Goal: Task Accomplishment & Management: Use online tool/utility

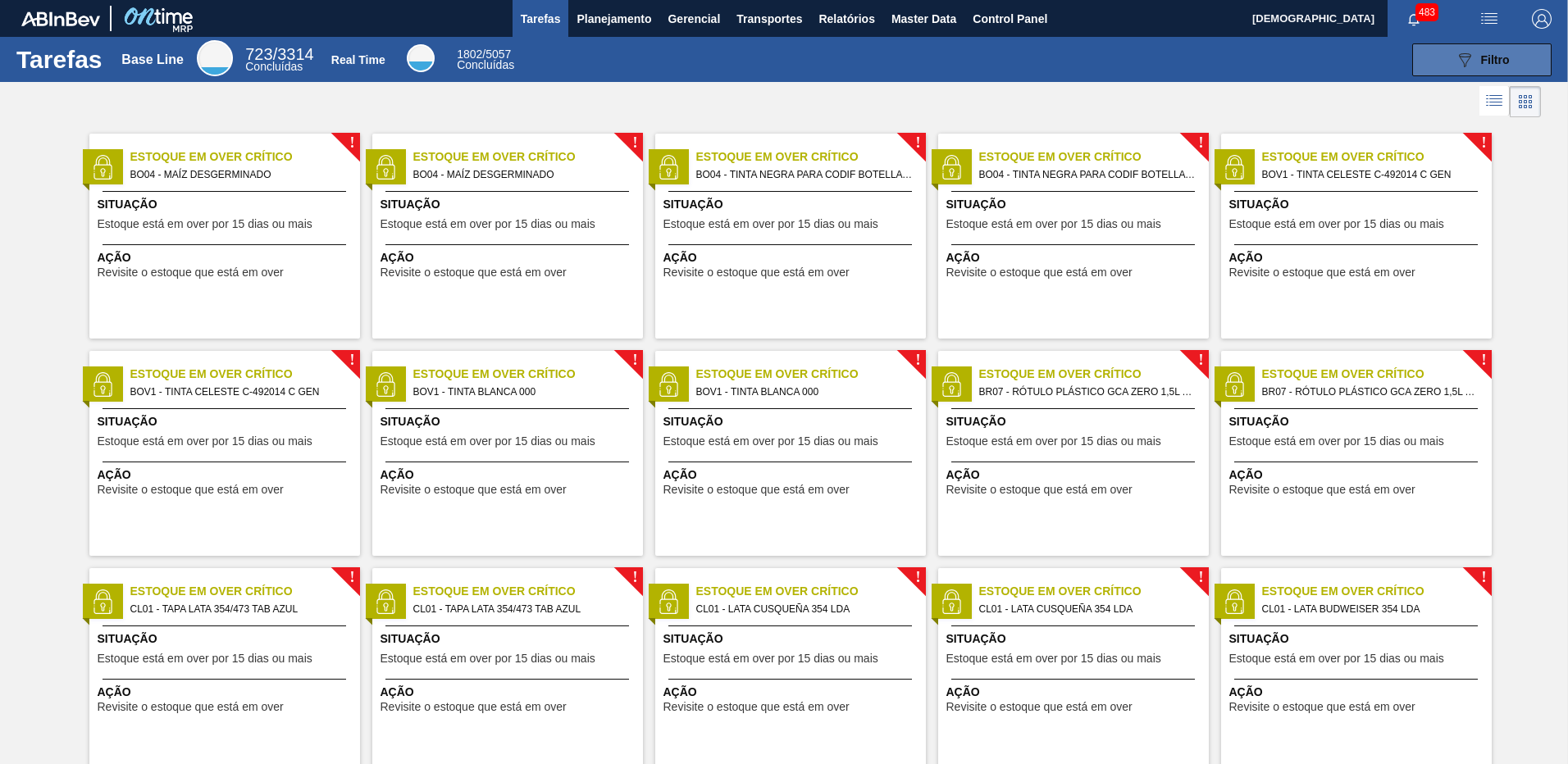
click at [1459, 53] on icon at bounding box center [1465, 60] width 12 height 14
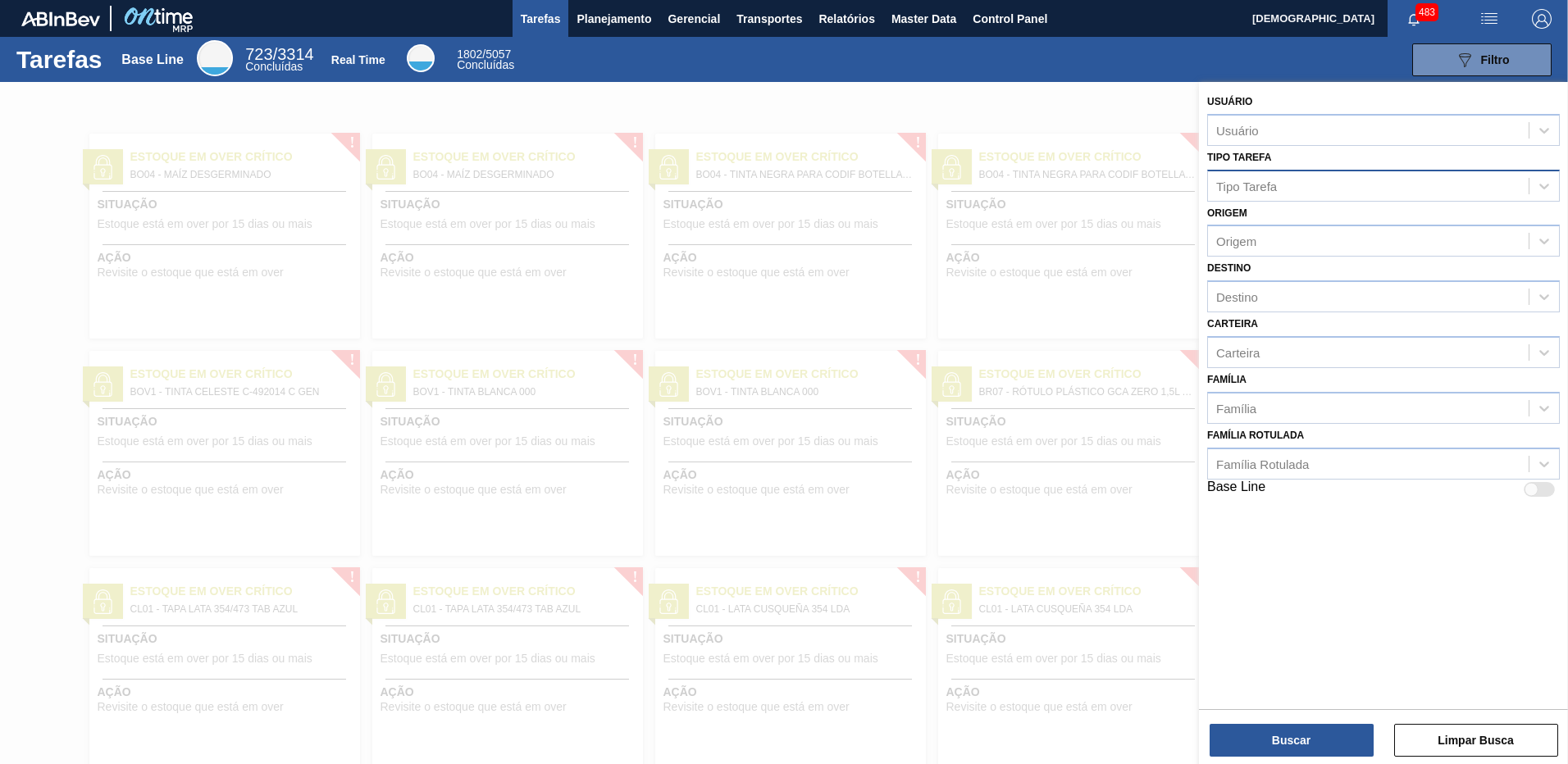
click at [1283, 188] on div "Tipo Tarefa" at bounding box center [1368, 186] width 320 height 24
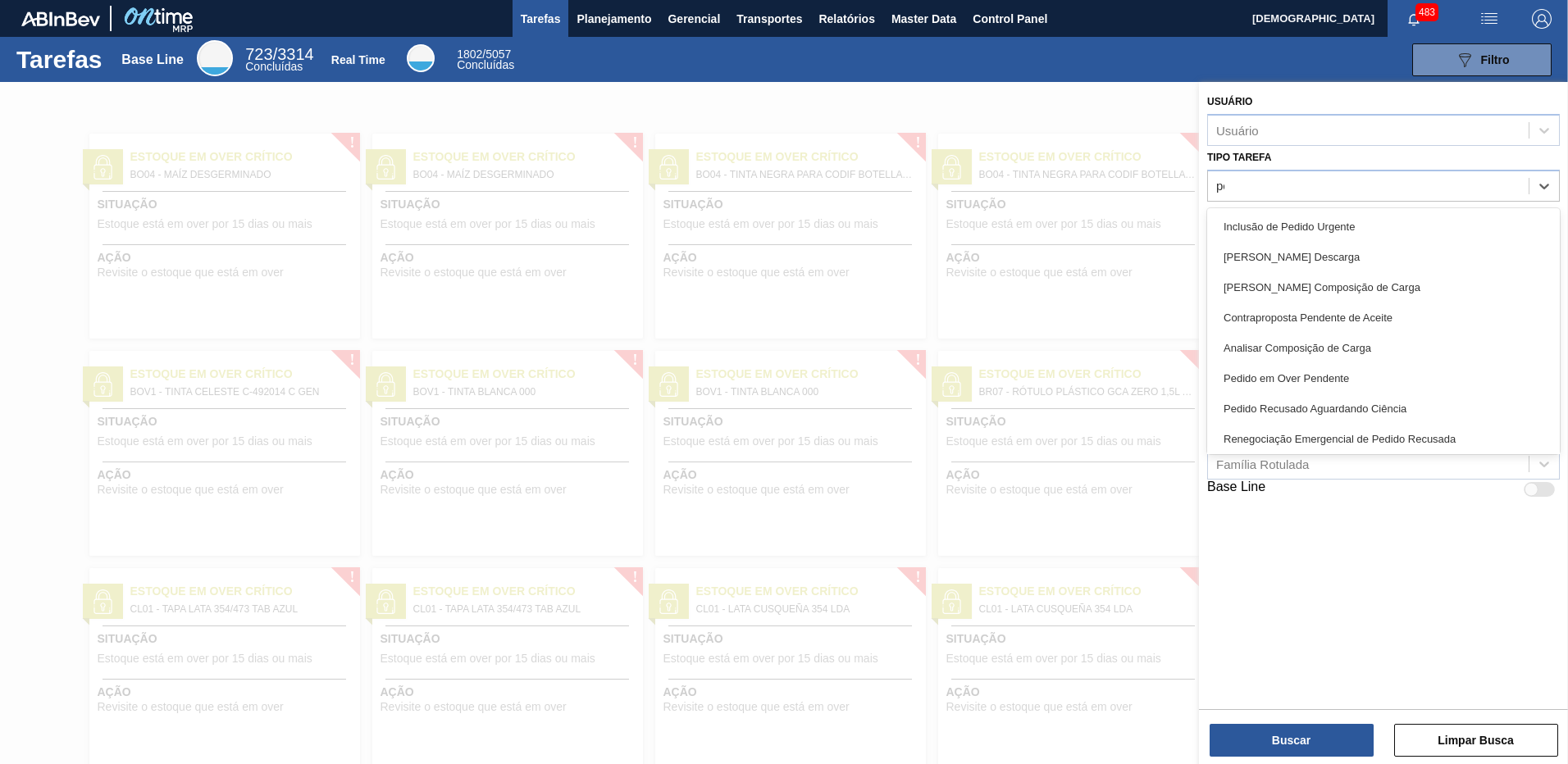
type Tarefa "pen"
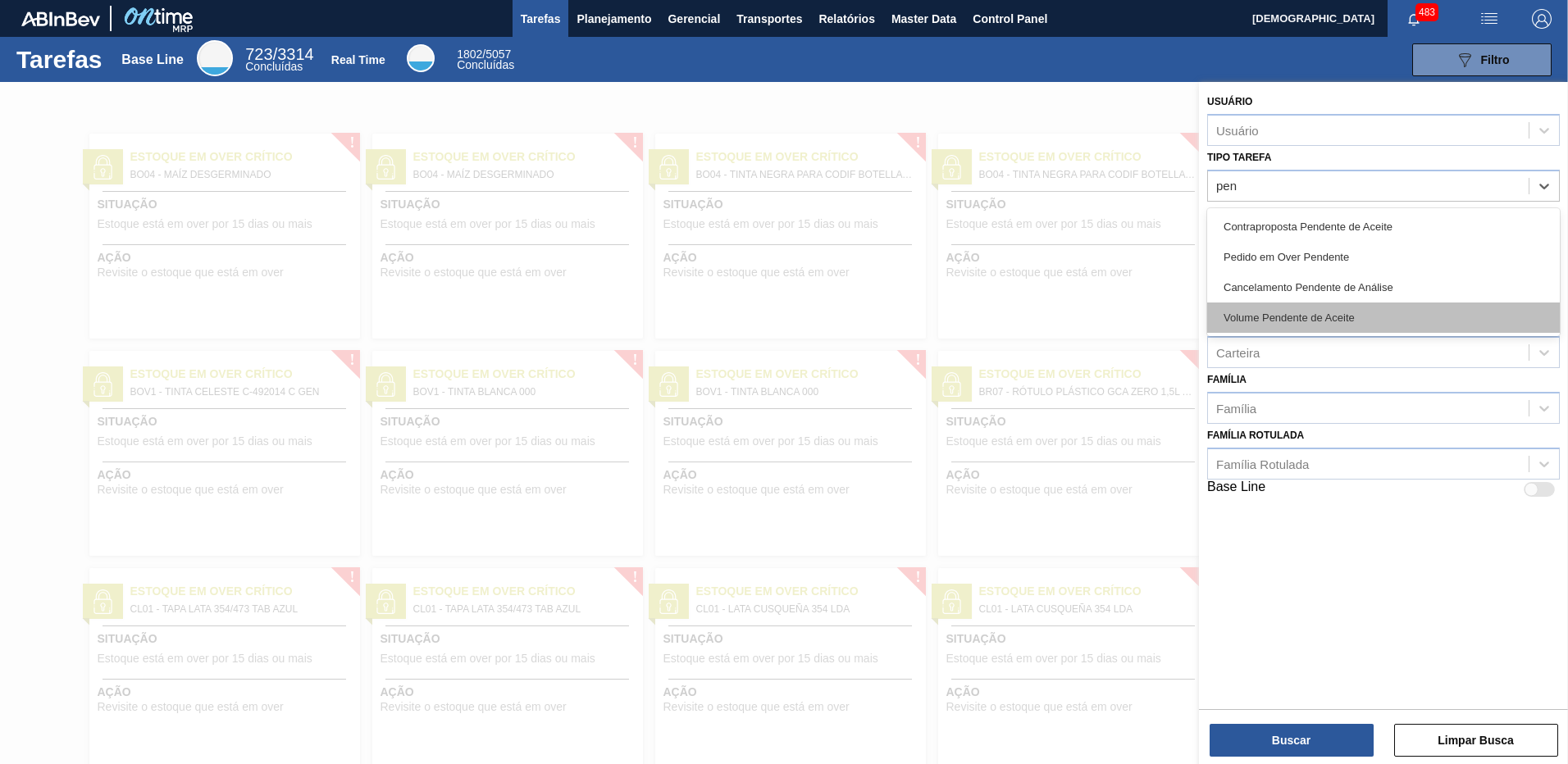
click at [1315, 322] on div "Volume Pendente de Aceite" at bounding box center [1384, 317] width 353 height 30
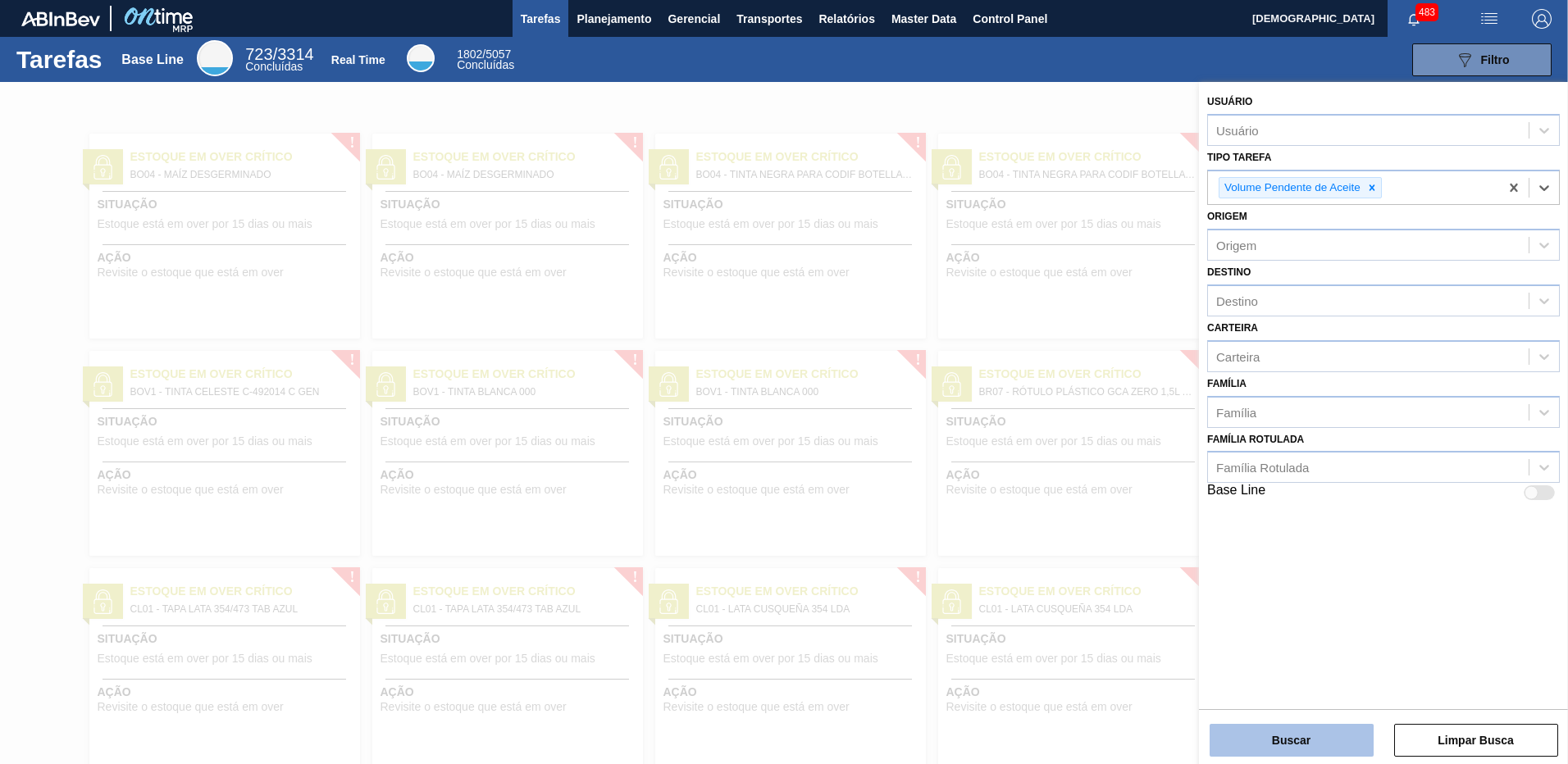
click at [1296, 742] on button "Buscar" at bounding box center [1291, 740] width 164 height 33
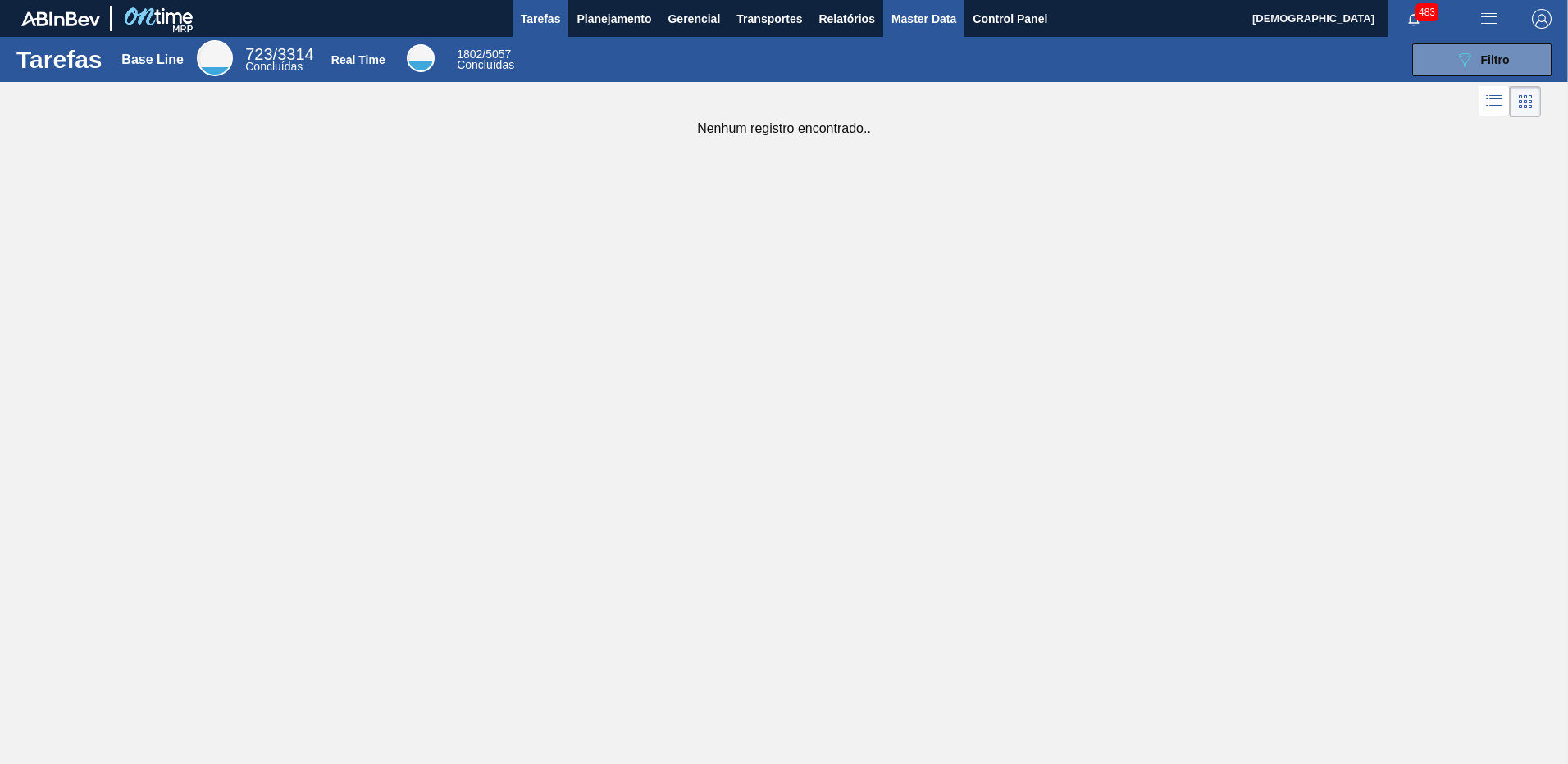
click at [925, 22] on span "Master Data" at bounding box center [924, 19] width 65 height 20
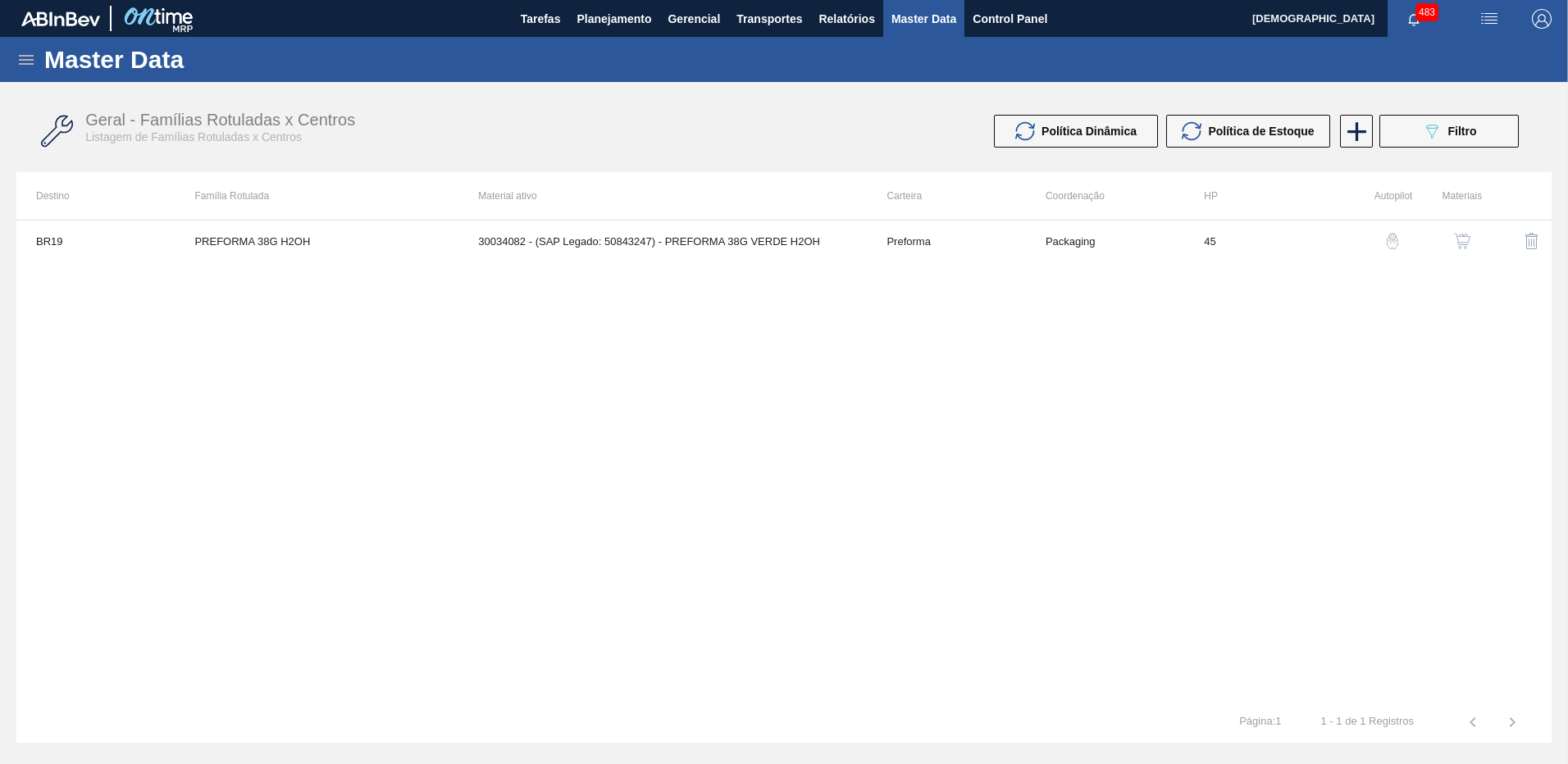
click at [857, 243] on td "30034082 - (SAP Legado: 50843247) - PREFORMA 38G VERDE H2OH" at bounding box center [662, 241] width 409 height 41
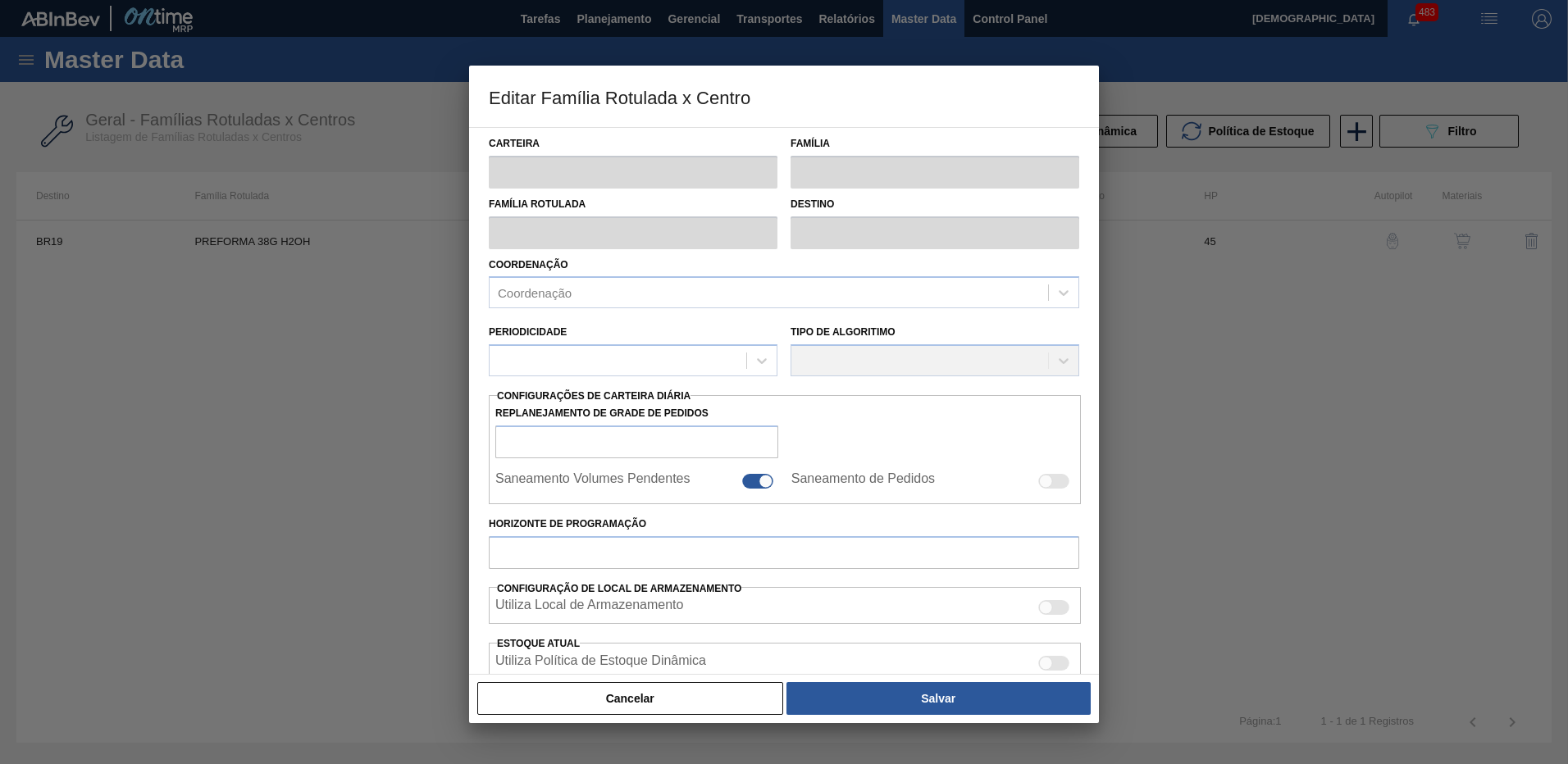
type input "Preforma"
type input "PREFORMA 38G H2OH"
type input "BR19 - [GEOGRAPHIC_DATA]"
type input "0"
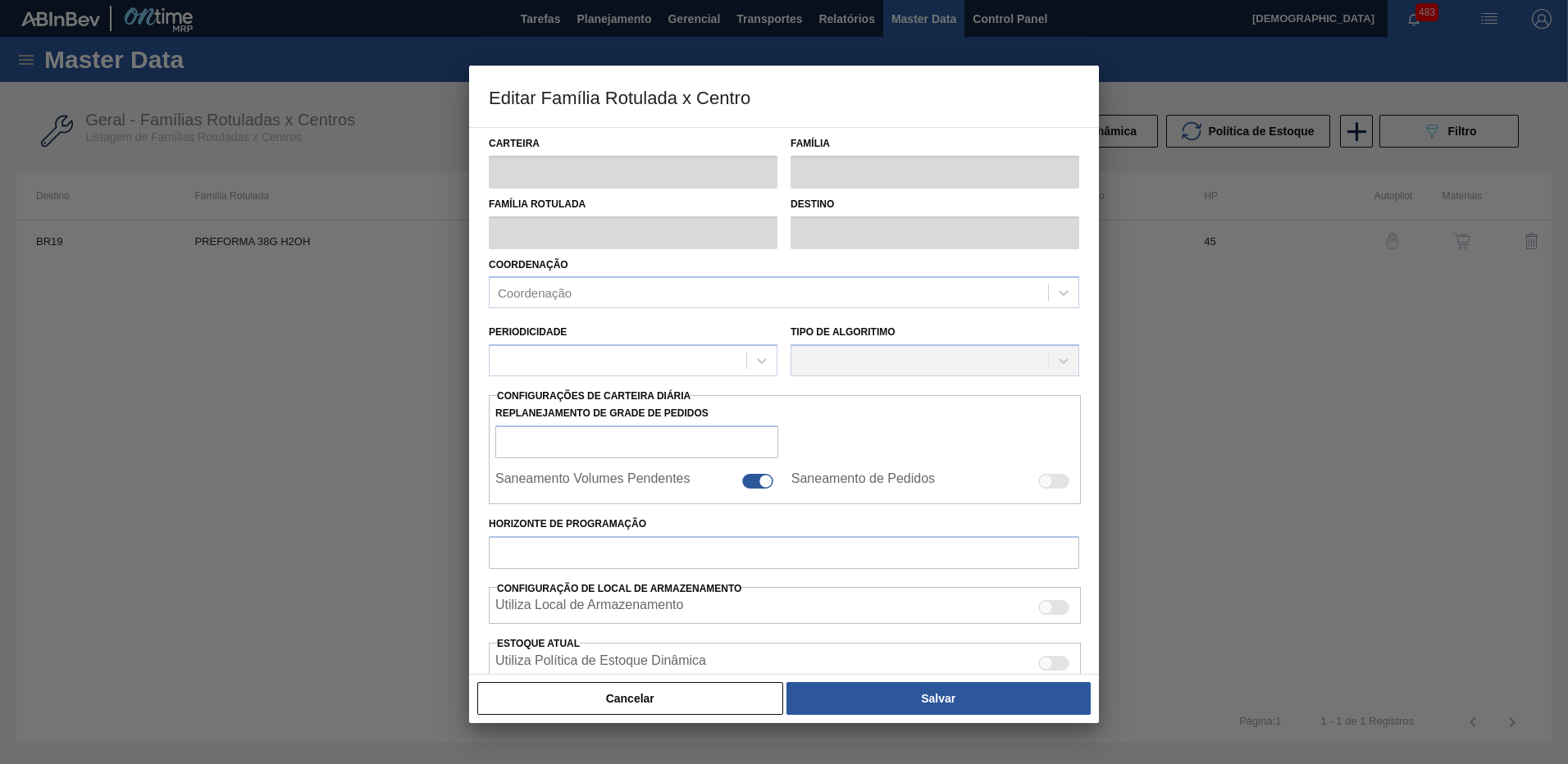
checkbox input "false"
type input "45"
type input "0"
type input "100"
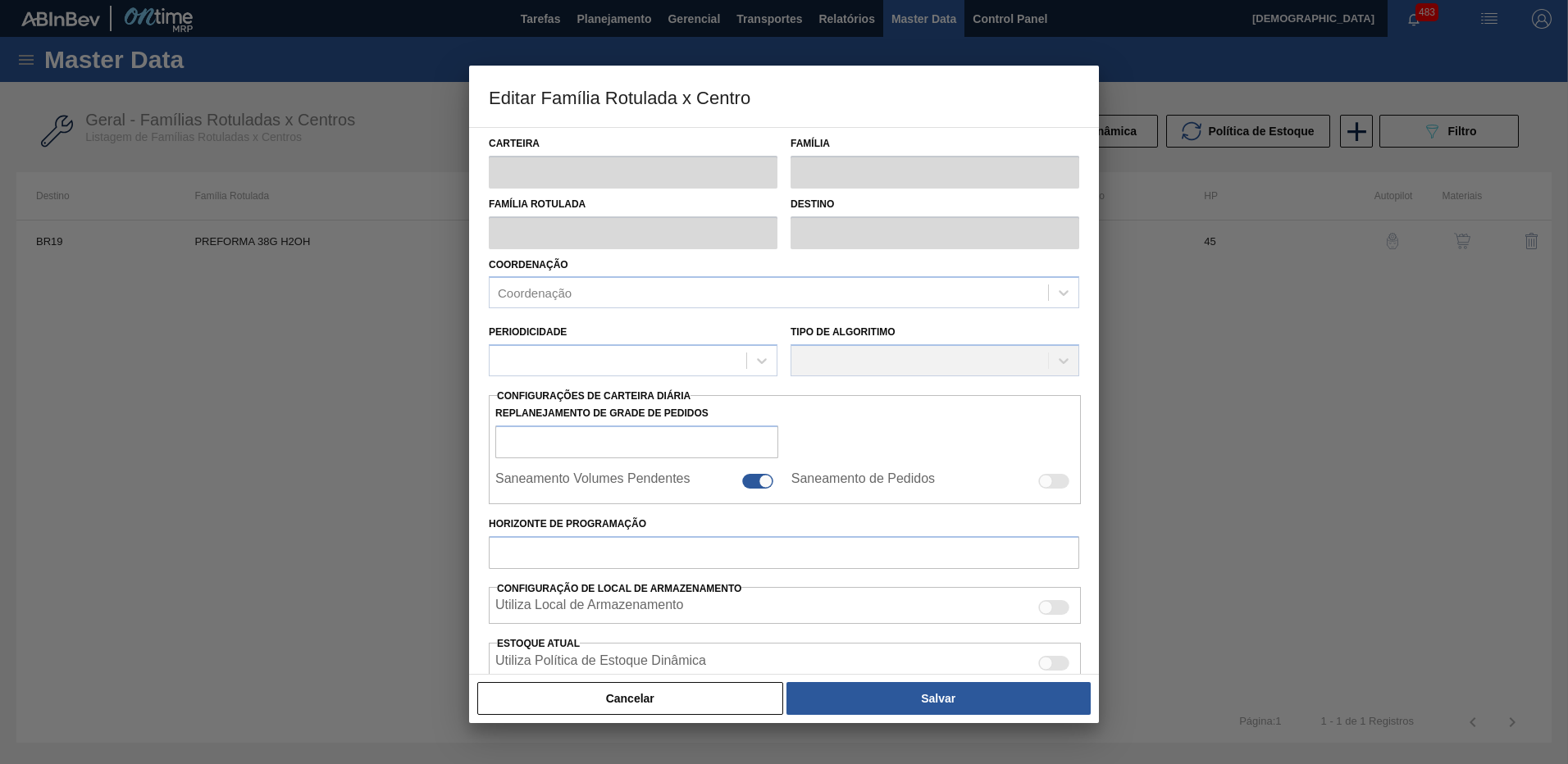
type input "0,000"
checkbox input "true"
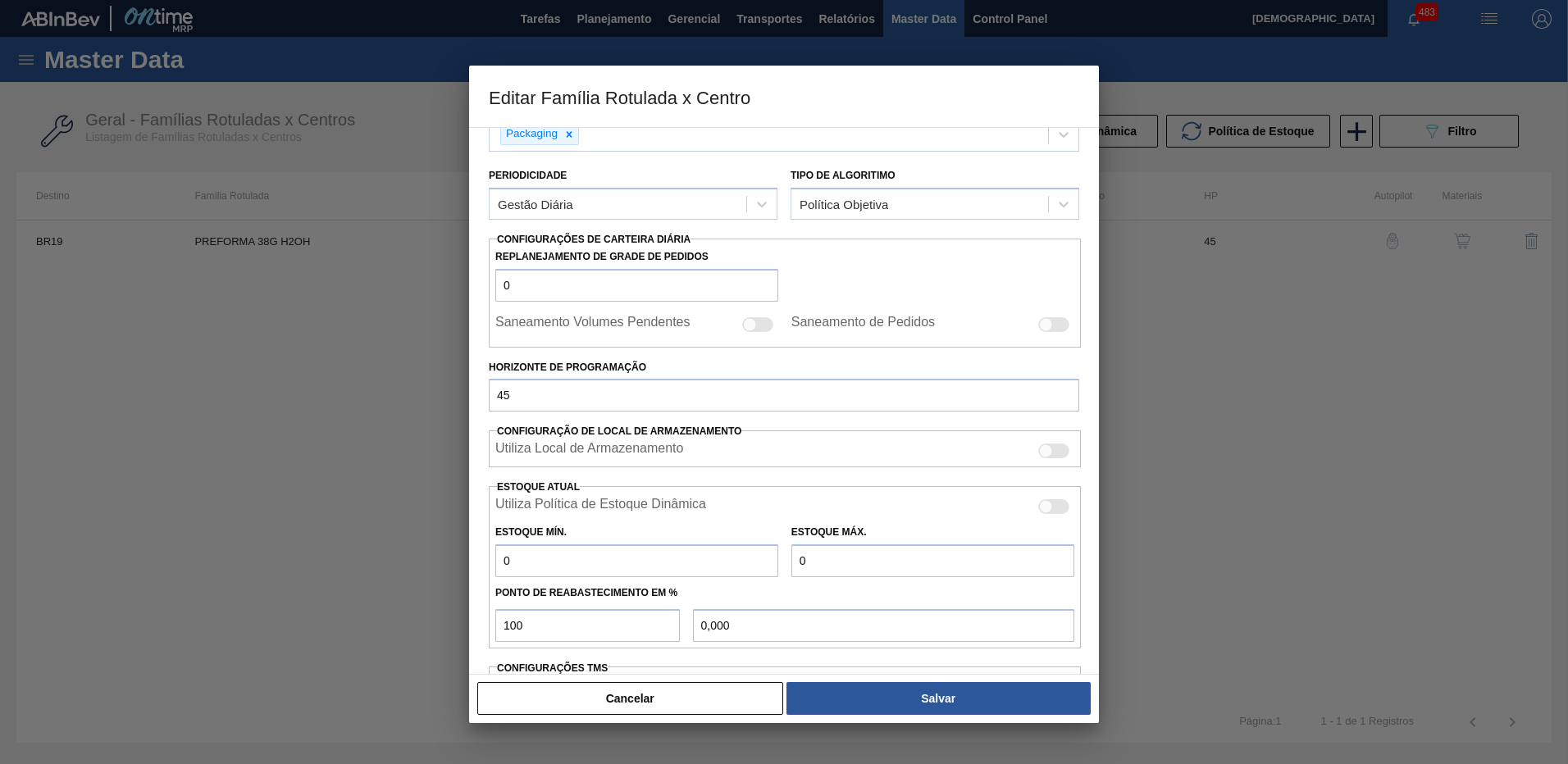
scroll to position [359, 0]
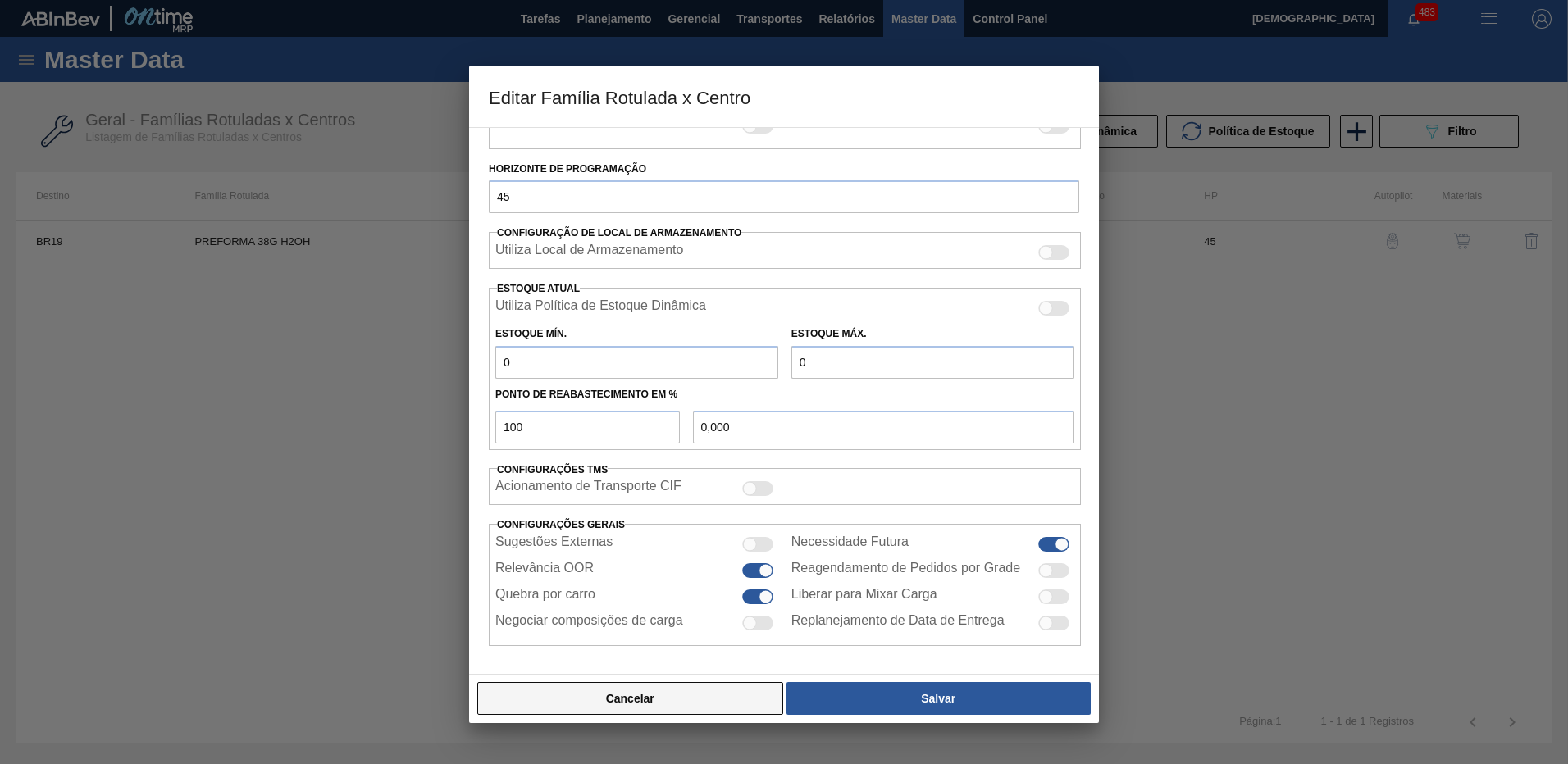
click at [740, 704] on button "Cancelar" at bounding box center [630, 698] width 306 height 33
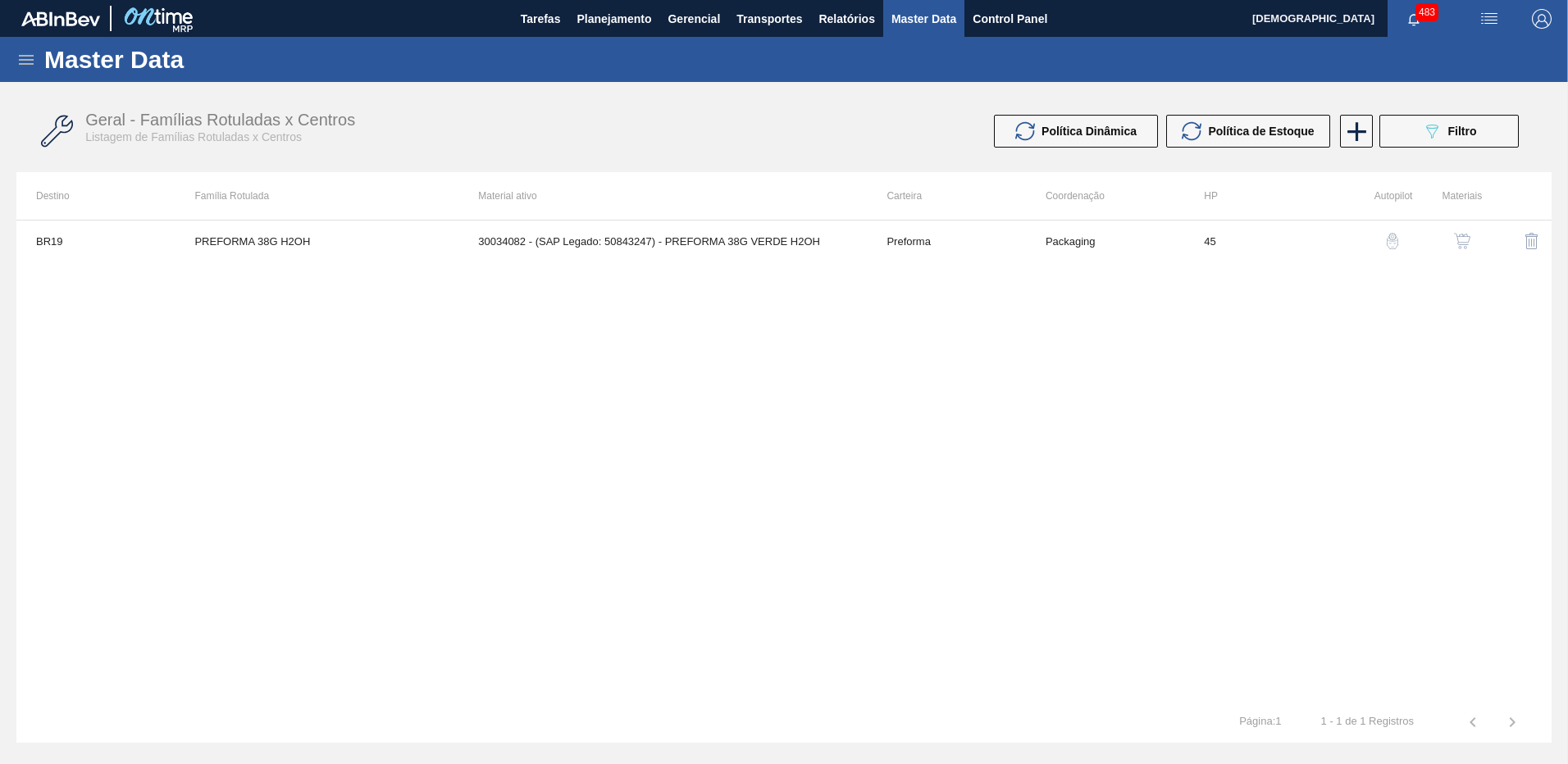
click at [1397, 236] on img "button" at bounding box center [1392, 241] width 16 height 16
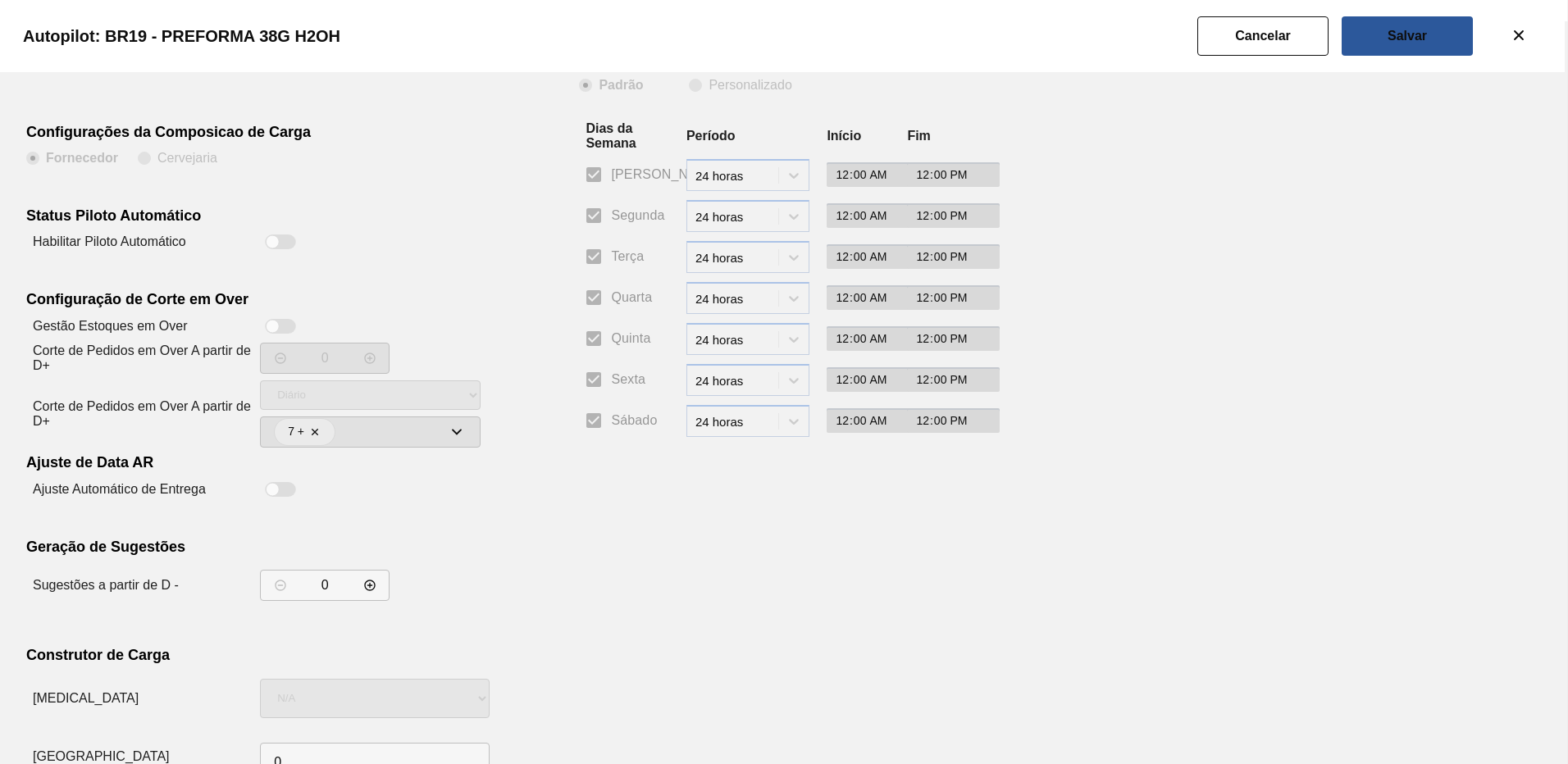
scroll to position [102, 0]
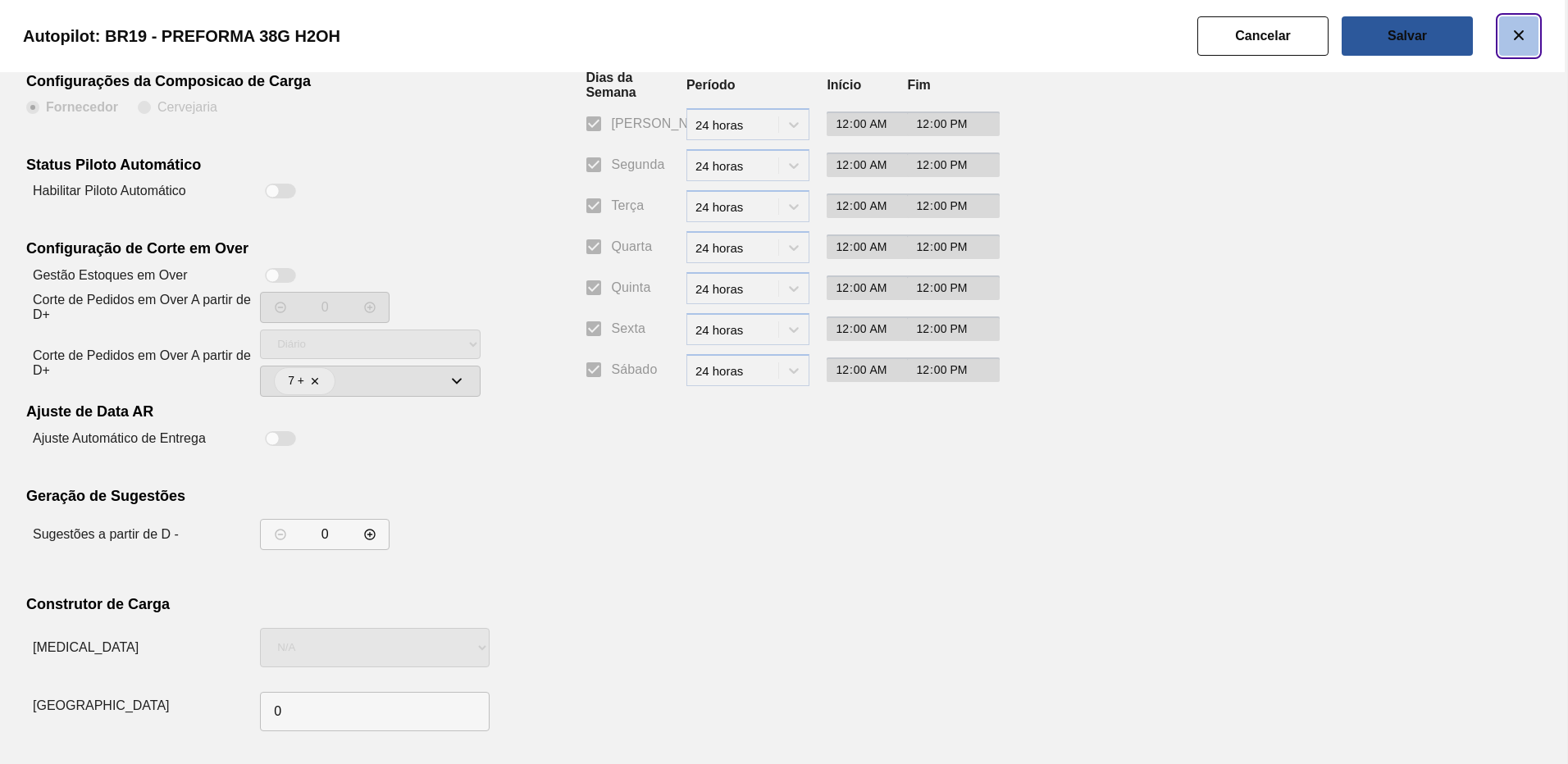
click at [1520, 44] on icon "botão de ícone" at bounding box center [1518, 35] width 20 height 20
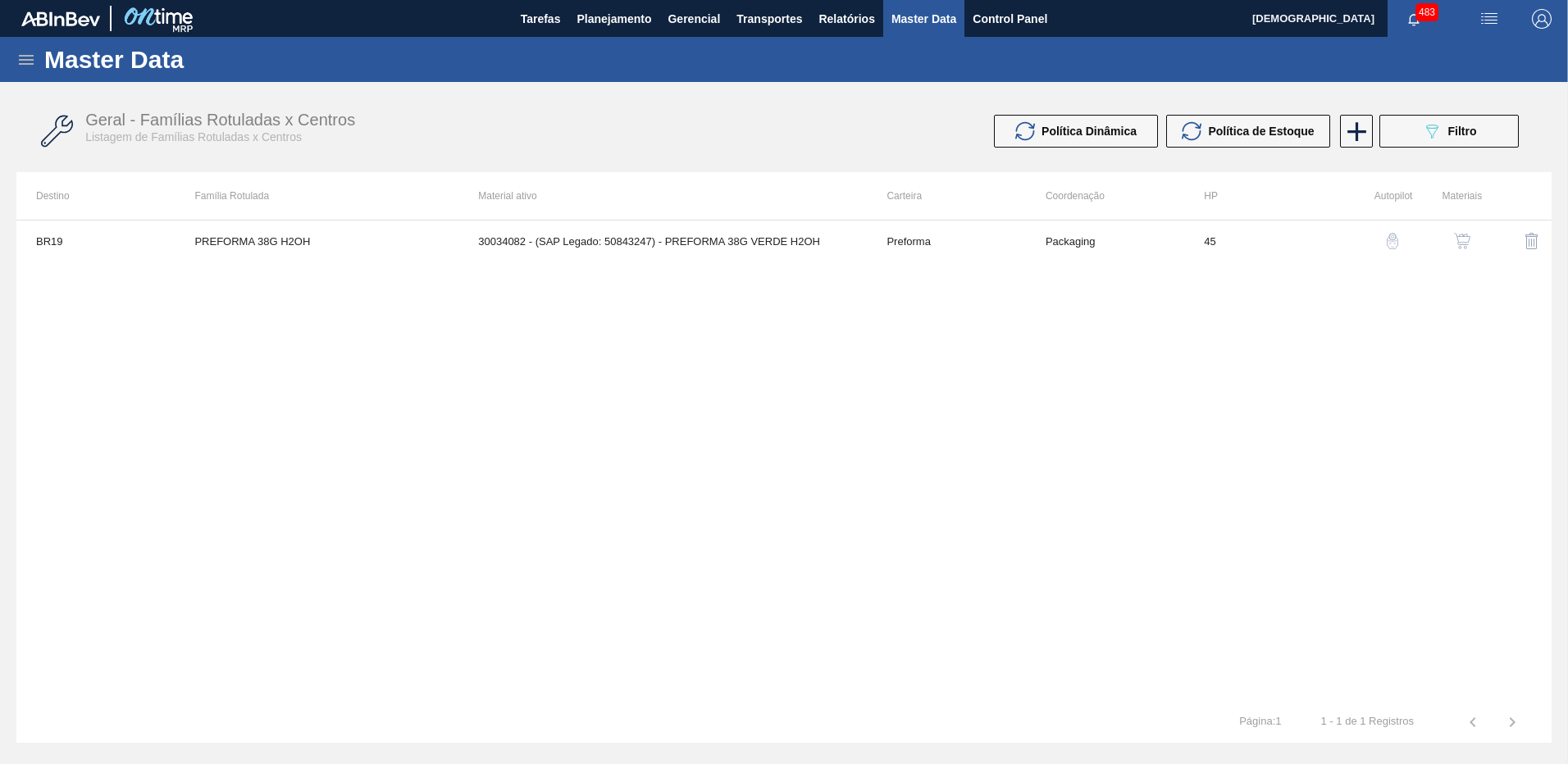
click at [1463, 233] on img "button" at bounding box center [1462, 241] width 16 height 16
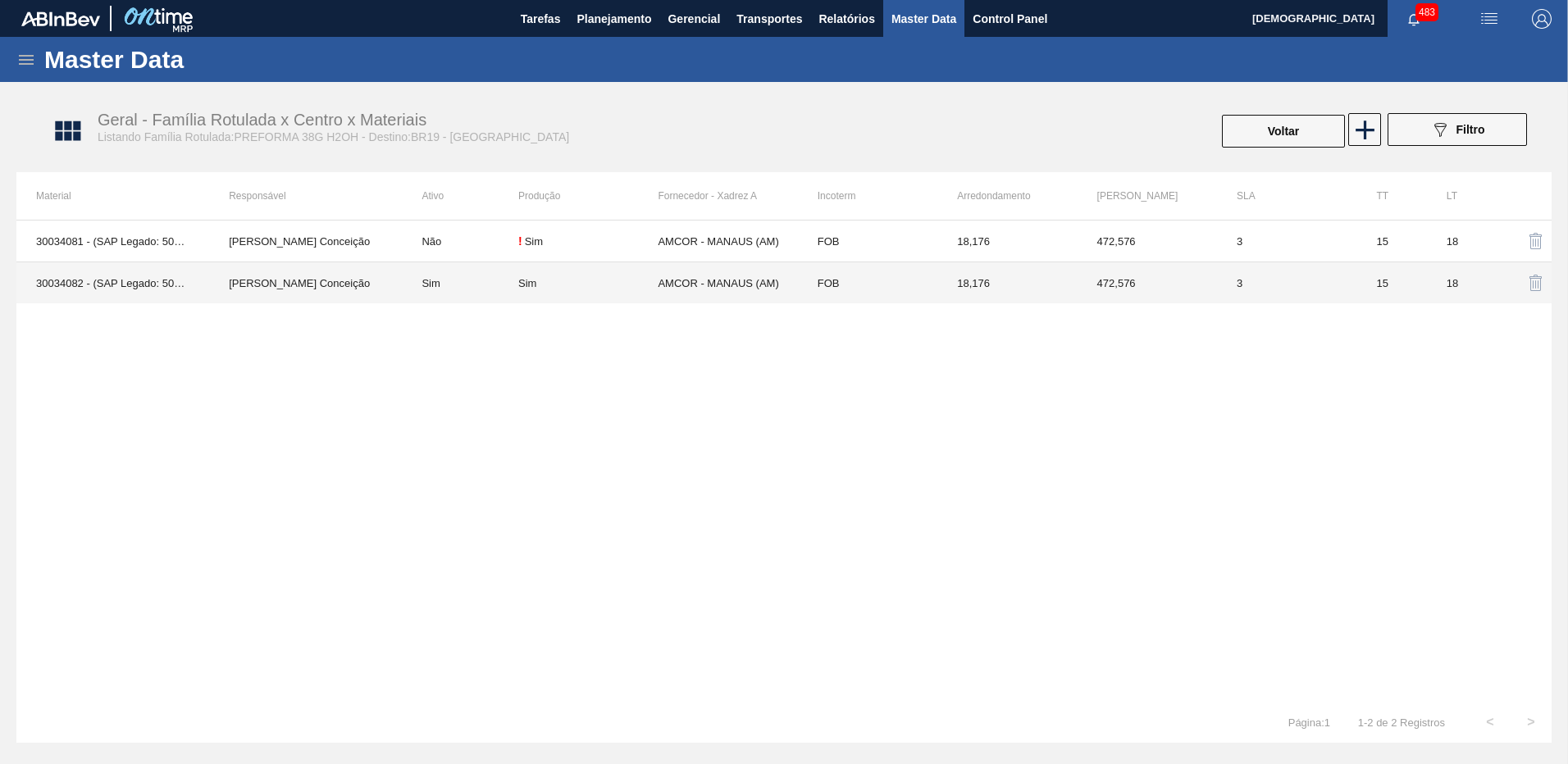
click at [736, 281] on td "AMCOR - MANAUS (AM)" at bounding box center [727, 283] width 140 height 42
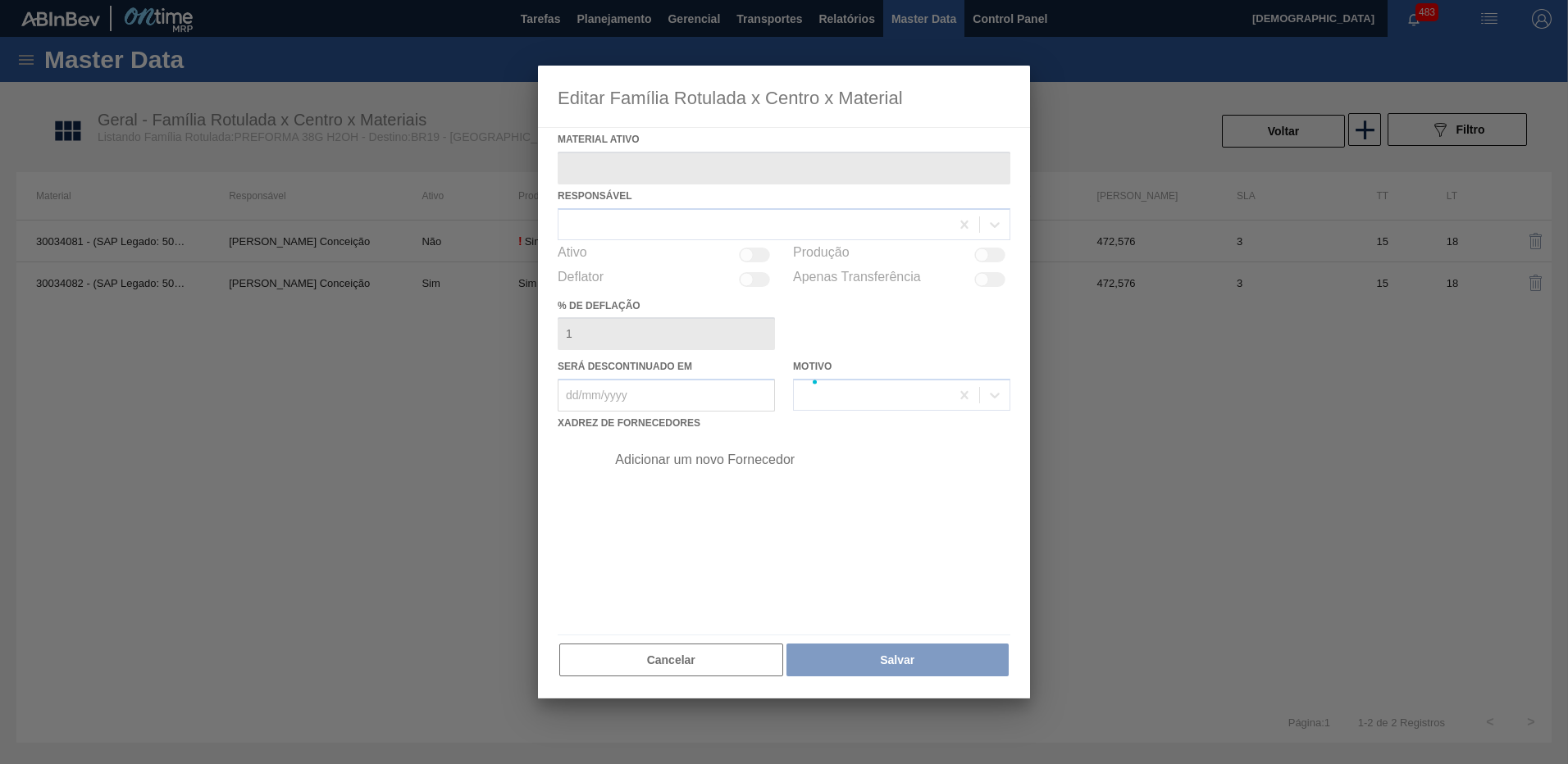
type ativo "30034082 - (SAP Legado: 50843247) - PREFORMA 38G VERDE H2OH"
checkbox input "true"
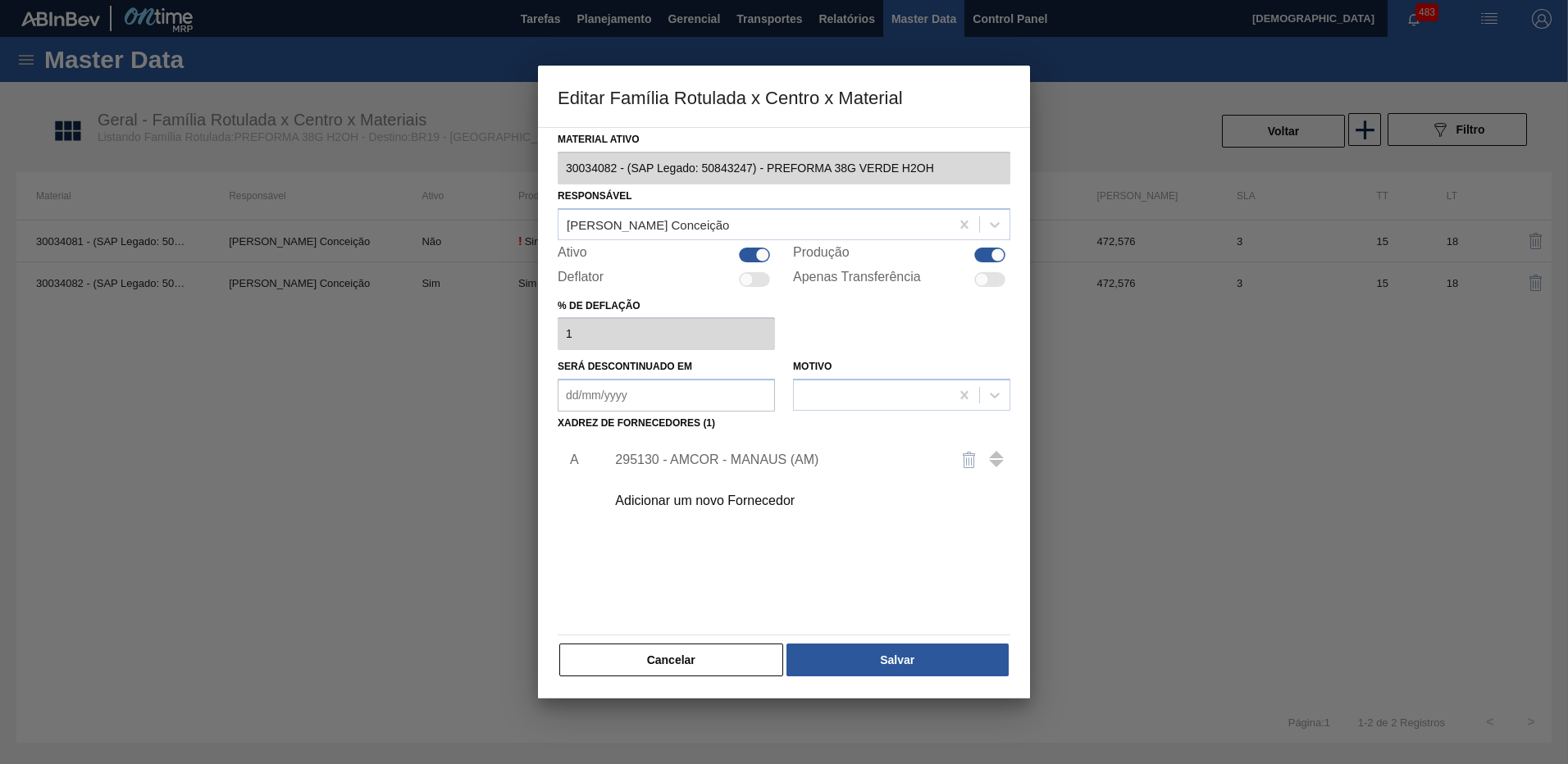
click at [708, 460] on div "295130 - AMCOR - MANAUS (AM)" at bounding box center [775, 459] width 321 height 15
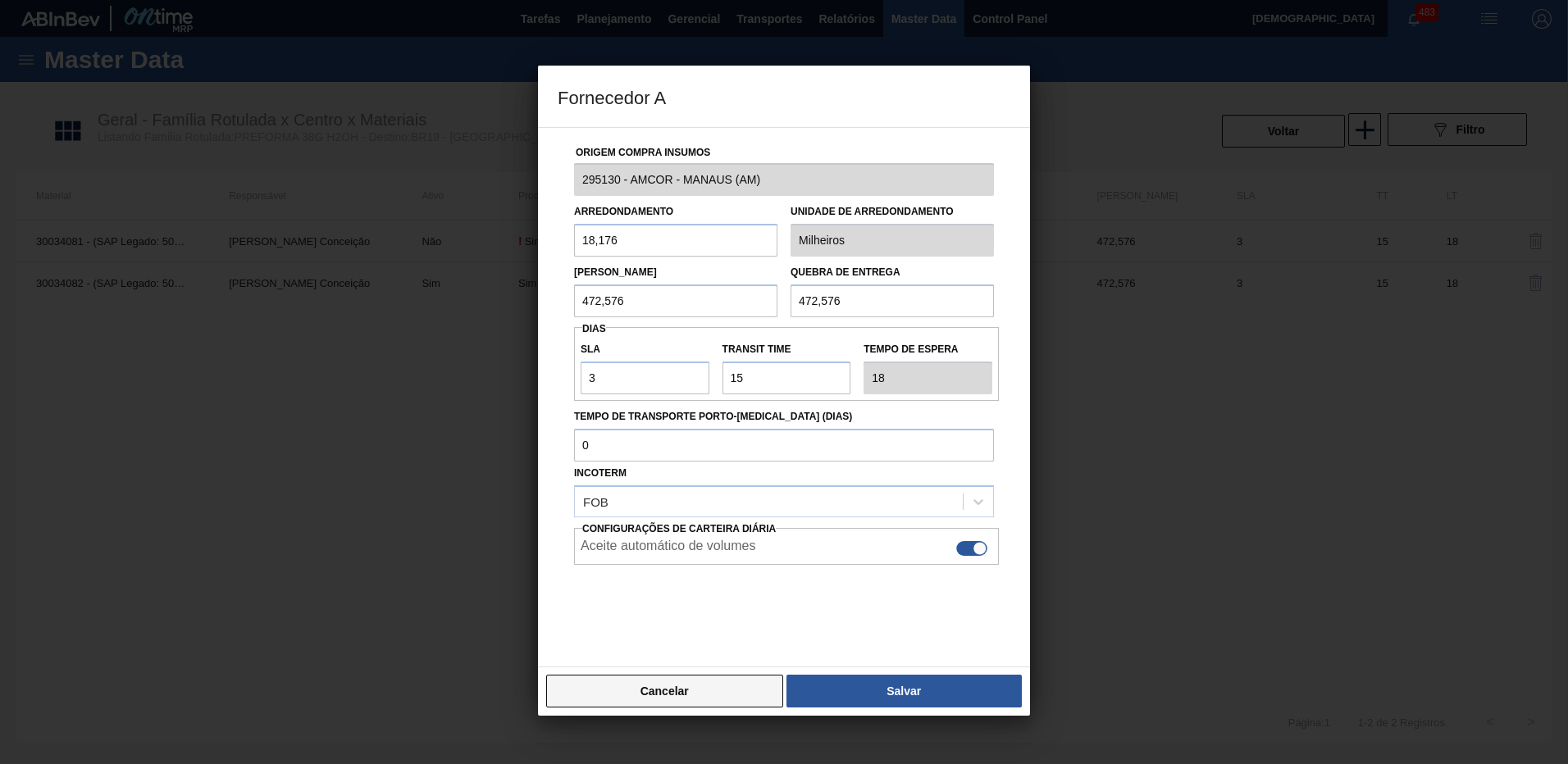
click at [685, 689] on button "Cancelar" at bounding box center [664, 691] width 237 height 33
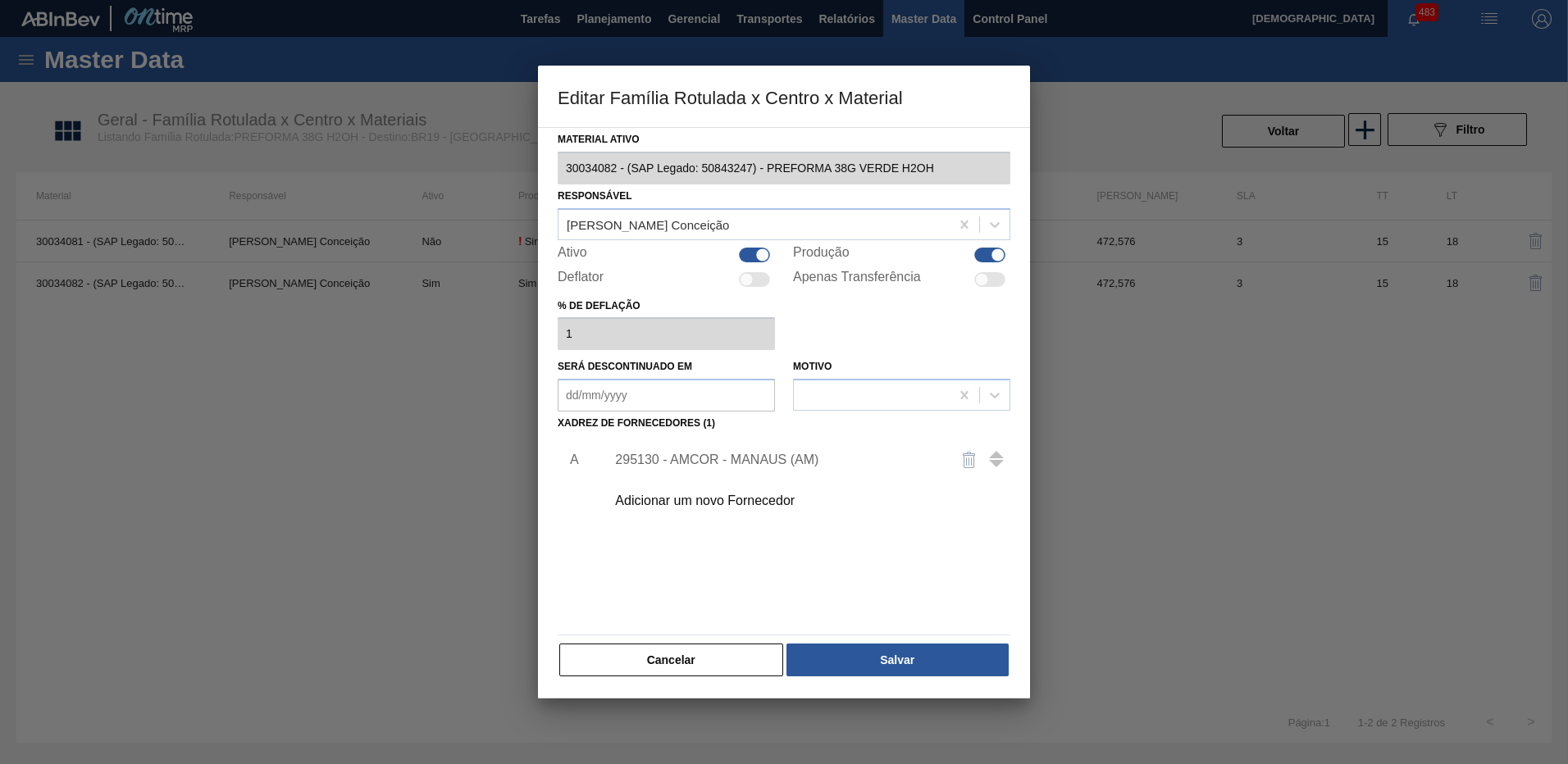
click at [1541, 28] on div at bounding box center [784, 382] width 1568 height 764
click at [703, 666] on button "Cancelar" at bounding box center [671, 660] width 224 height 33
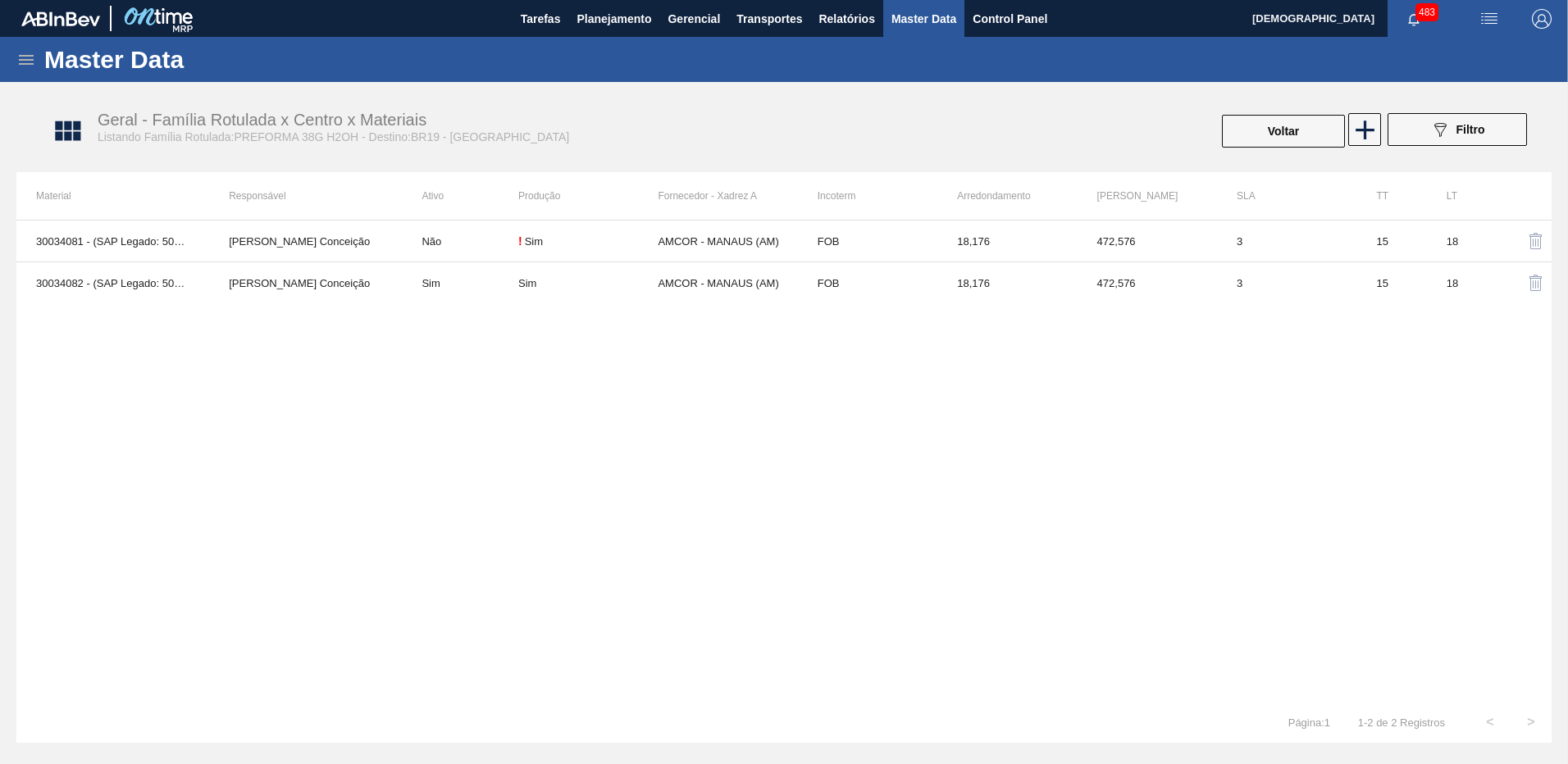
click at [1498, 10] on img "button" at bounding box center [1489, 19] width 20 height 20
click at [1540, 27] on div at bounding box center [784, 382] width 1568 height 764
click at [1543, 0] on body "Tarefas Planejamento Gerencial Transportes Relatórios Master Data Control Panel…" at bounding box center [784, 0] width 1568 height 0
click at [1543, 18] on img "button" at bounding box center [1541, 19] width 20 height 20
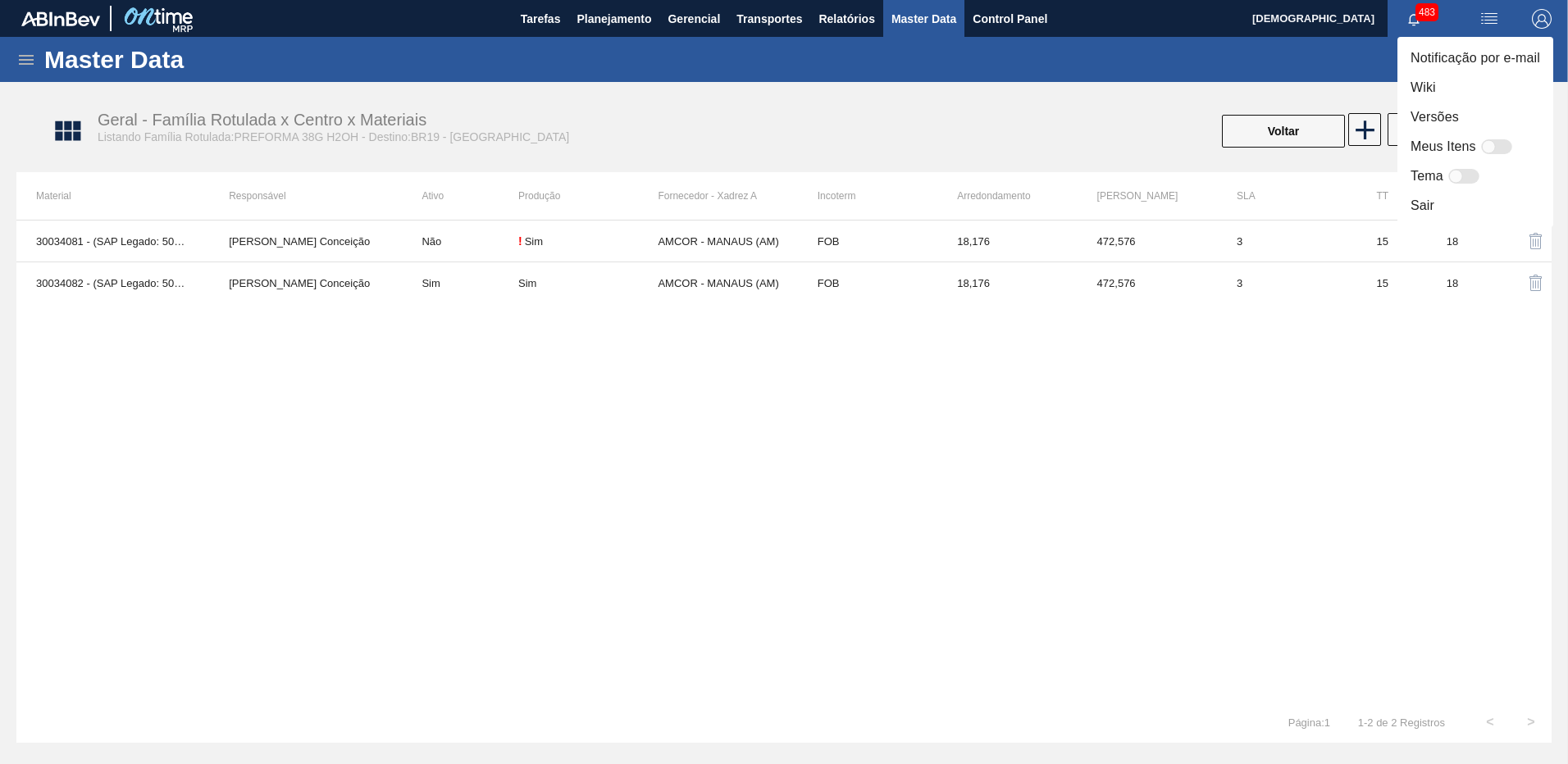
click at [1011, 110] on div at bounding box center [784, 382] width 1568 height 764
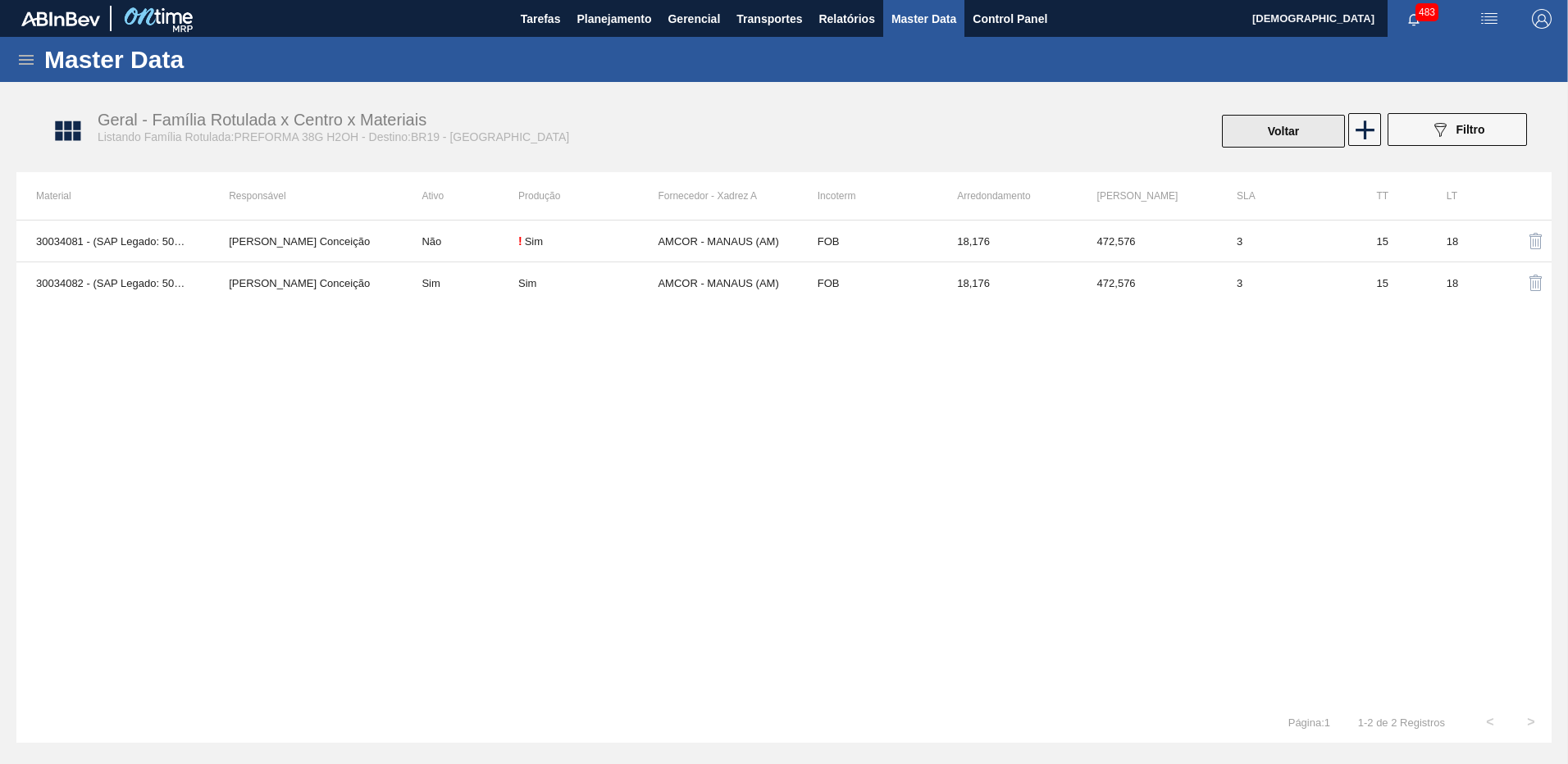
click at [1296, 137] on button "Voltar" at bounding box center [1284, 131] width 123 height 33
